Goal: Task Accomplishment & Management: Manage account settings

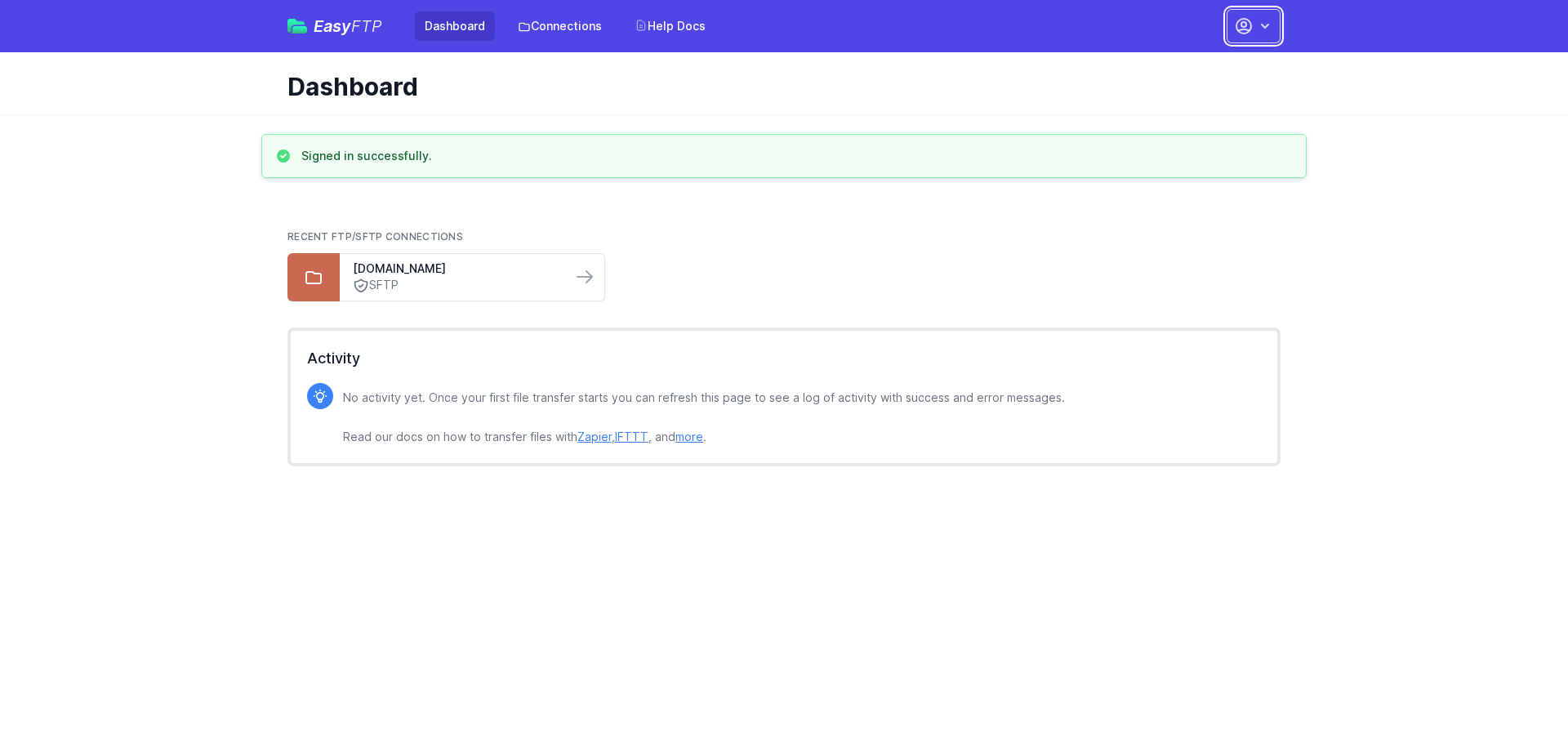
click at [1259, 28] on icon "button" at bounding box center [1265, 26] width 17 height 17
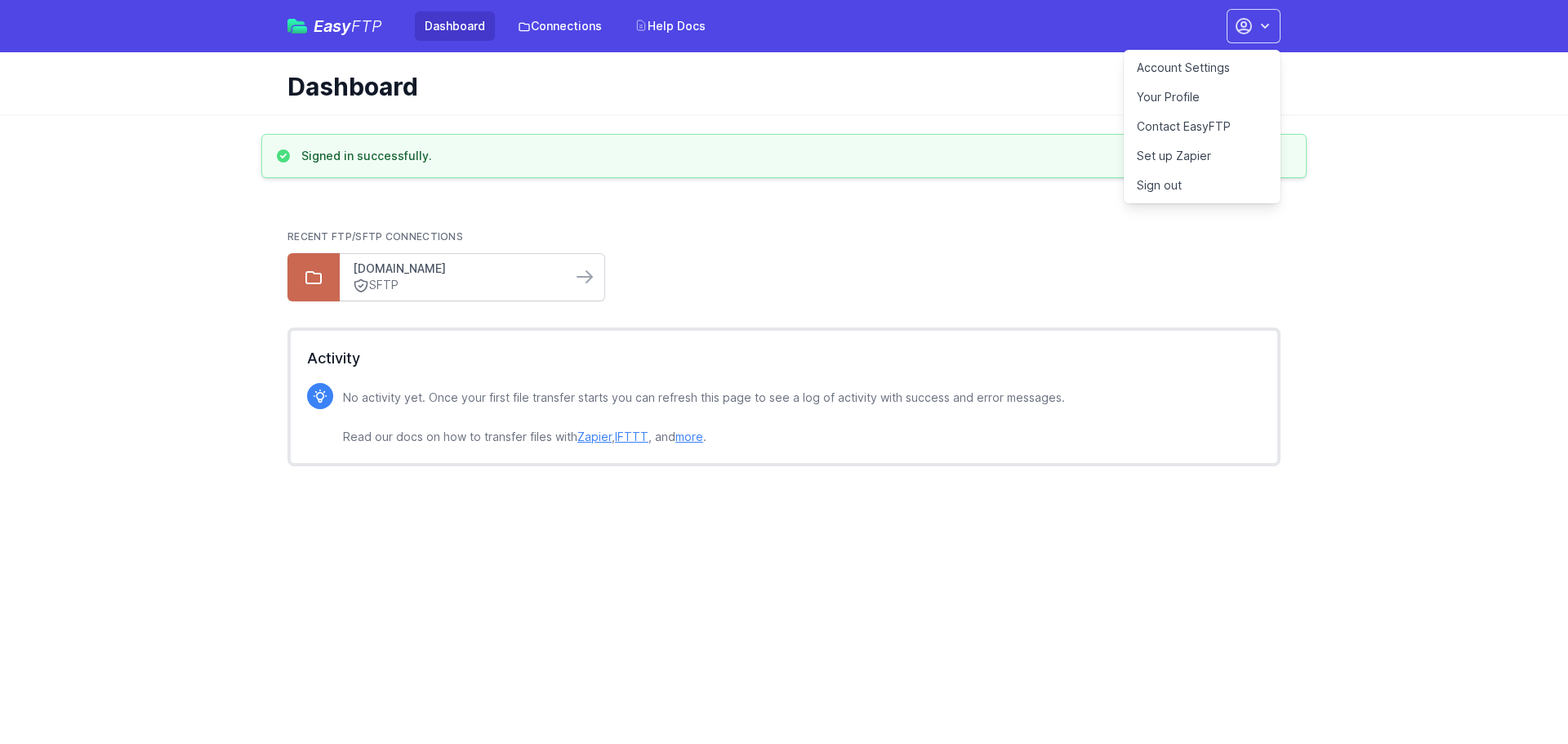
click at [548, 276] on link "[DOMAIN_NAME]" at bounding box center [456, 269] width 206 height 17
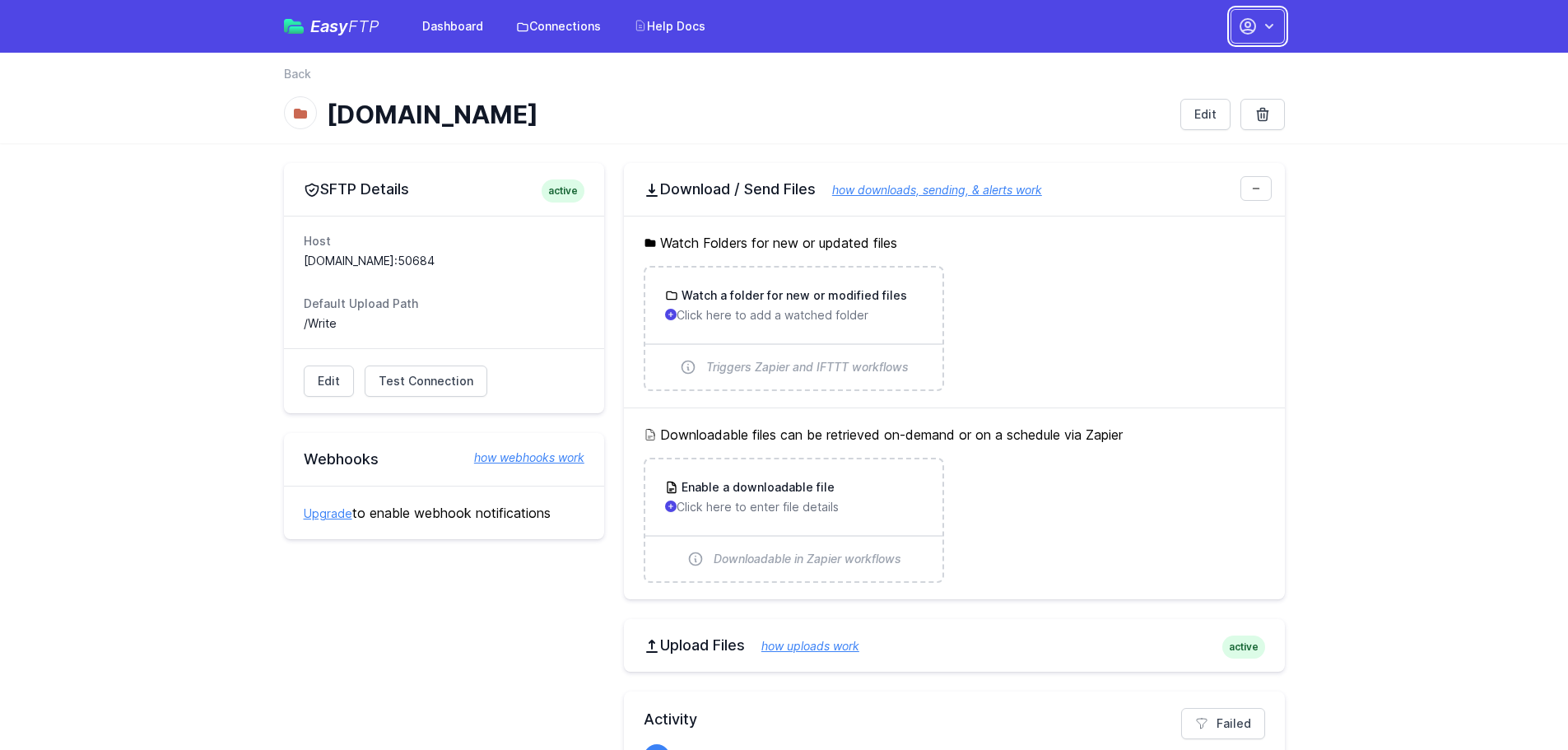
click at [1261, 25] on icon "button" at bounding box center [1270, 26] width 17 height 17
click at [1191, 65] on link "Account Settings" at bounding box center [1206, 68] width 158 height 30
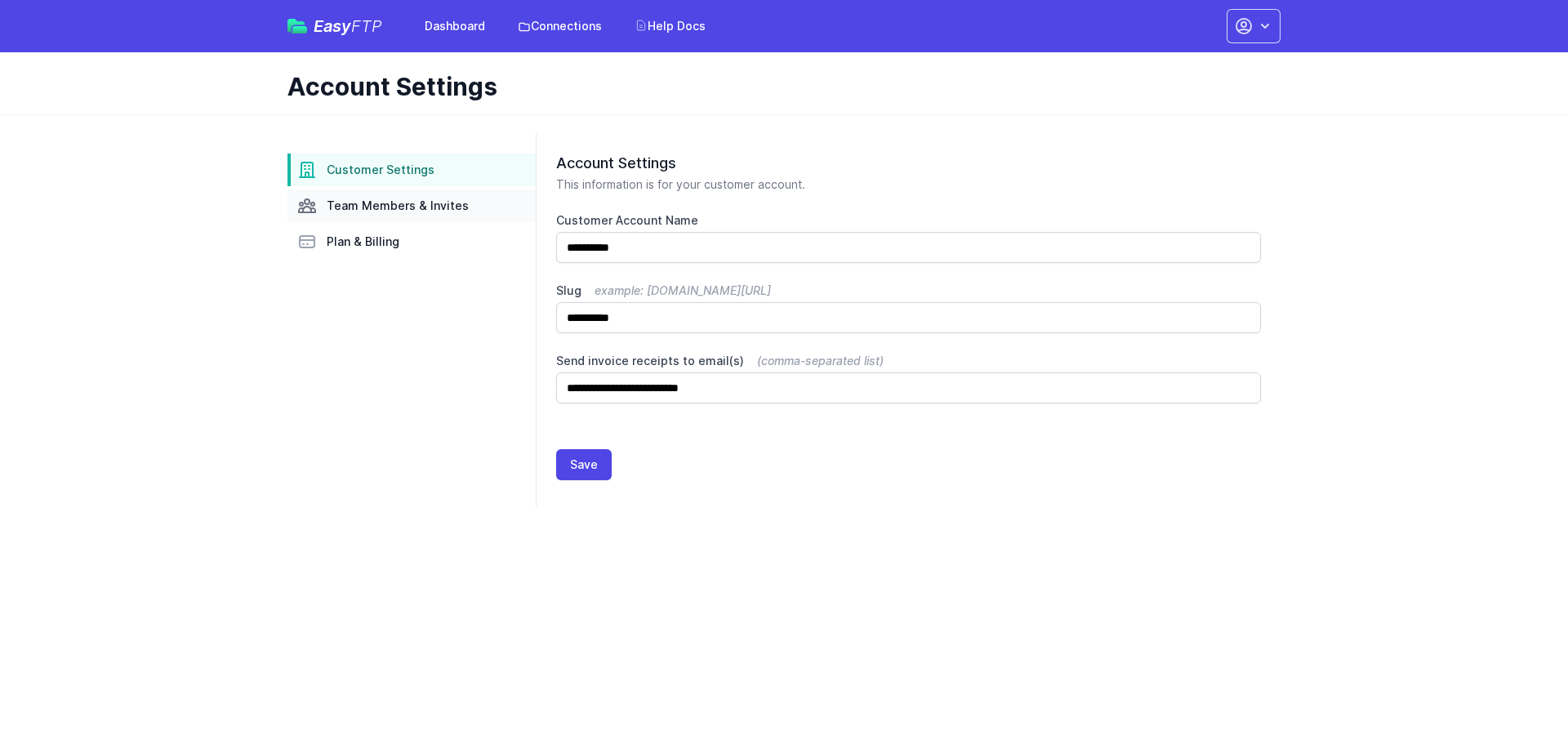
click at [387, 213] on span "Team Members & Invites" at bounding box center [397, 206] width 142 height 17
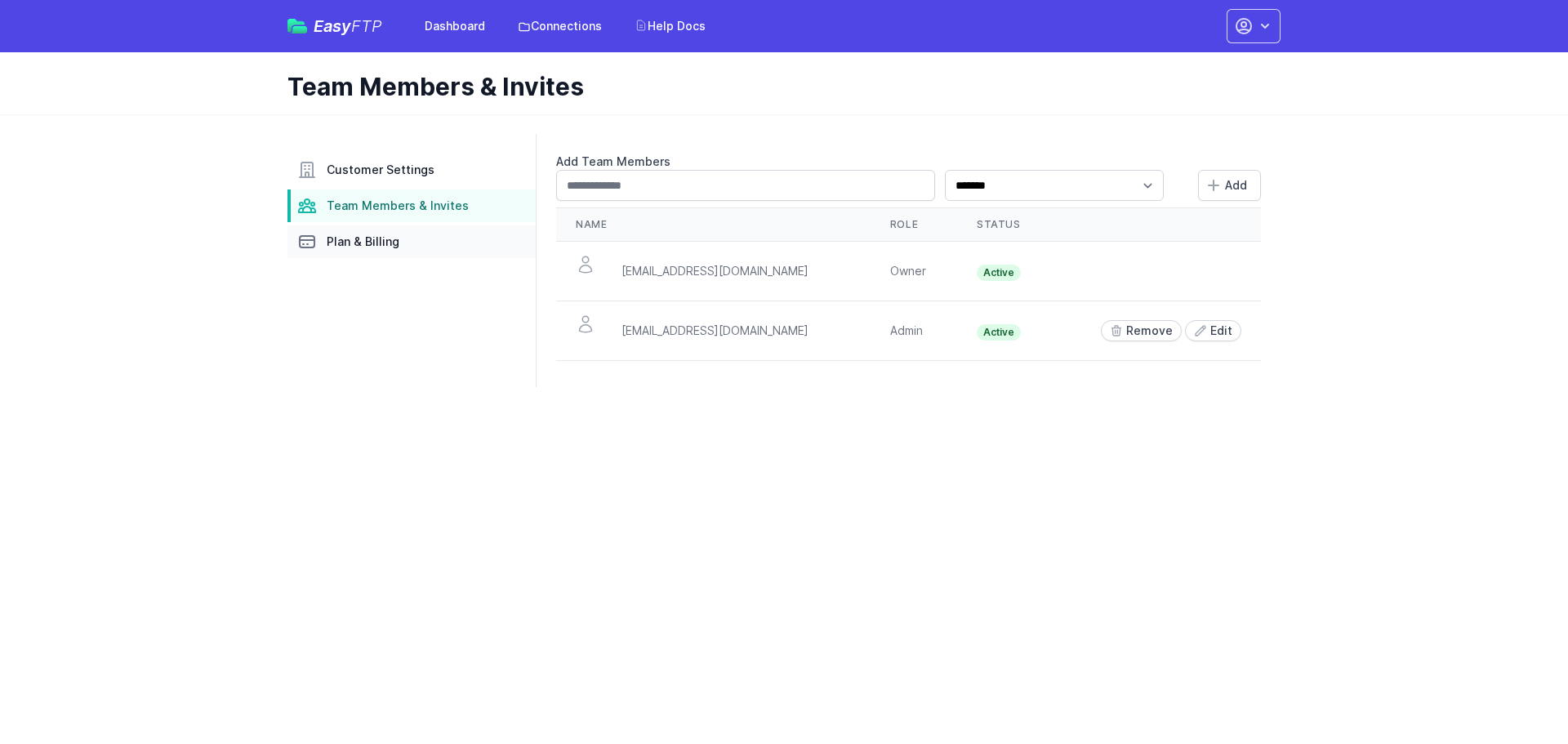
click at [373, 246] on span "Plan & Billing" at bounding box center [363, 242] width 72 height 17
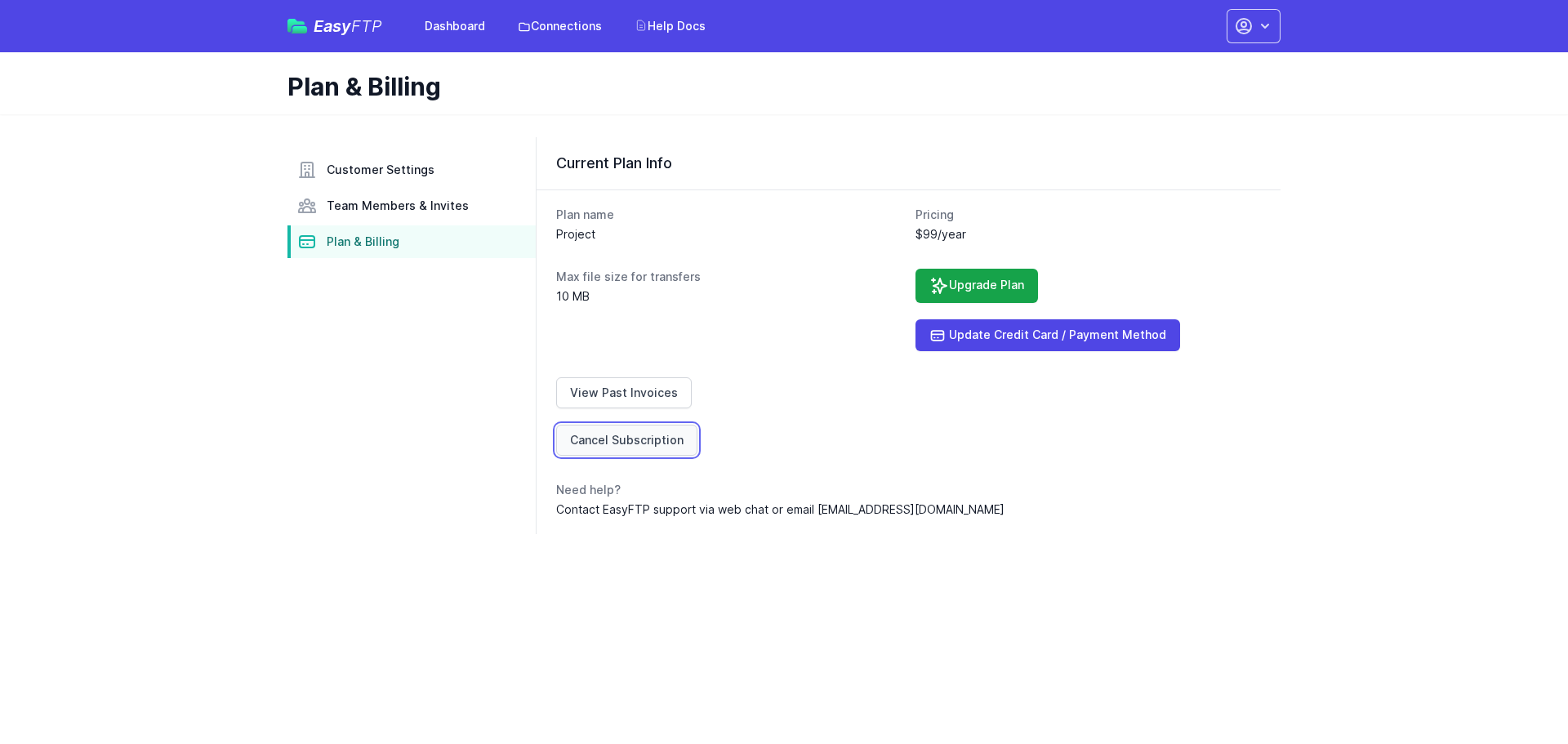
click at [623, 445] on link "Cancel Subscription" at bounding box center [626, 440] width 141 height 31
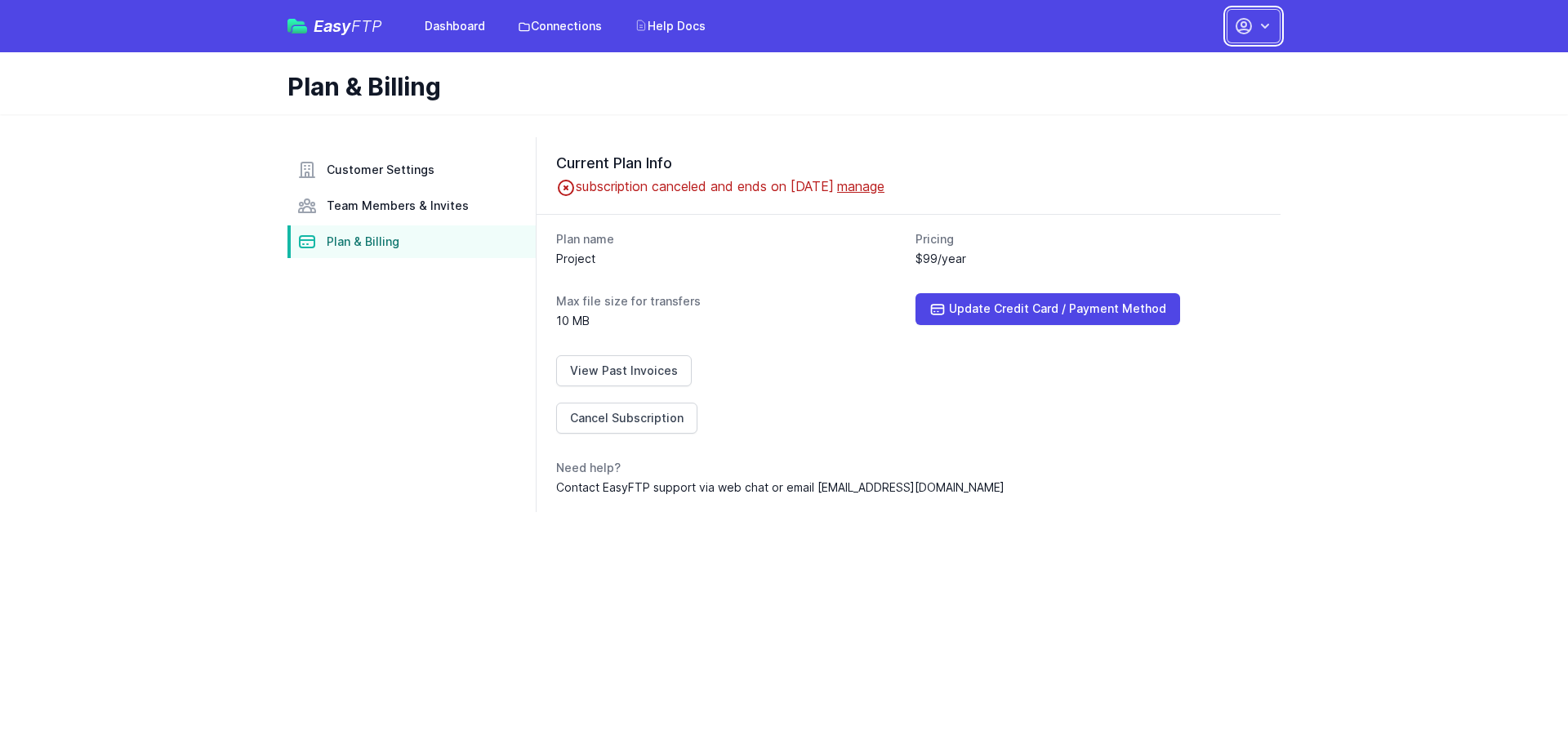
click at [1266, 28] on icon "button" at bounding box center [1265, 26] width 17 height 17
click at [1160, 181] on link "Sign out" at bounding box center [1202, 186] width 157 height 30
